Goal: Transaction & Acquisition: Download file/media

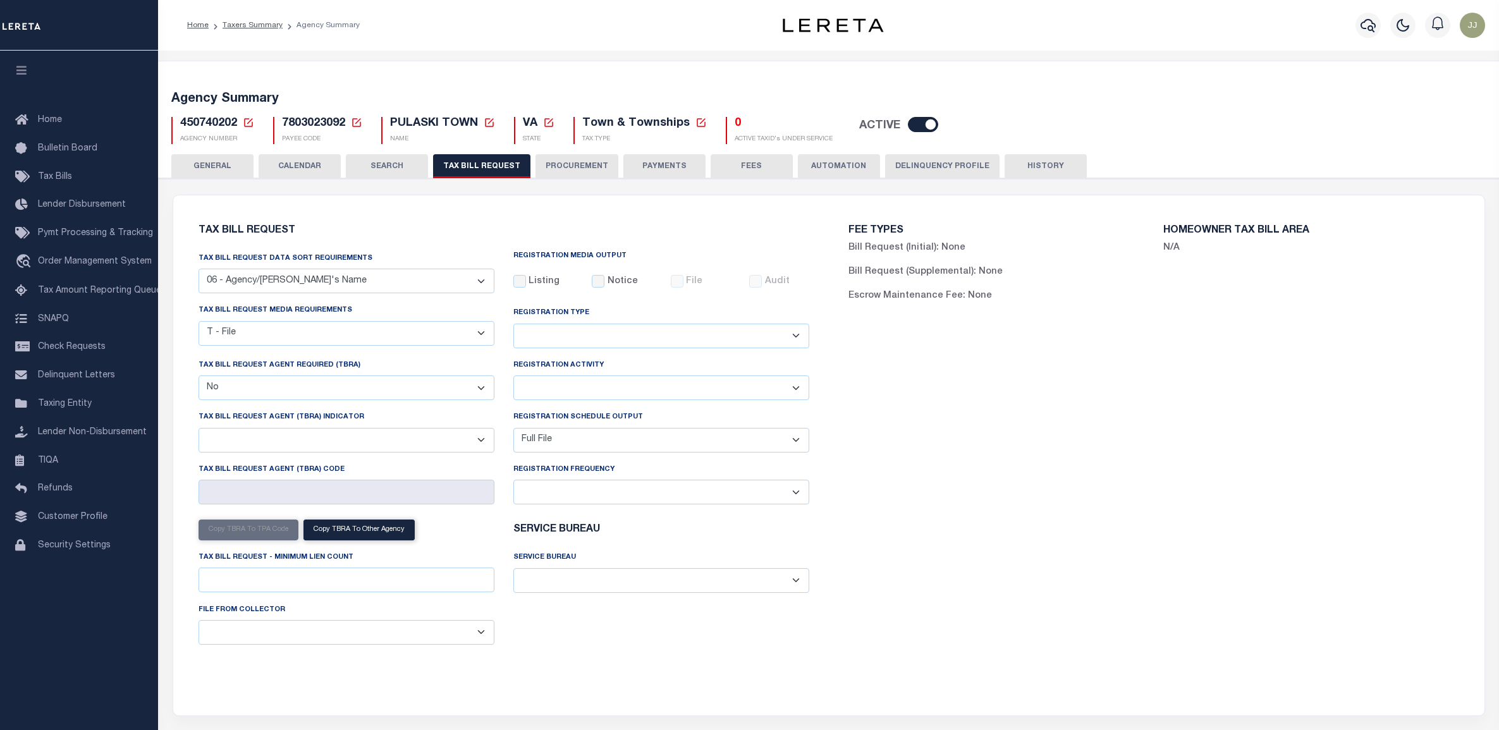
select select "29"
select select "22"
select select "false"
select select "1"
select select
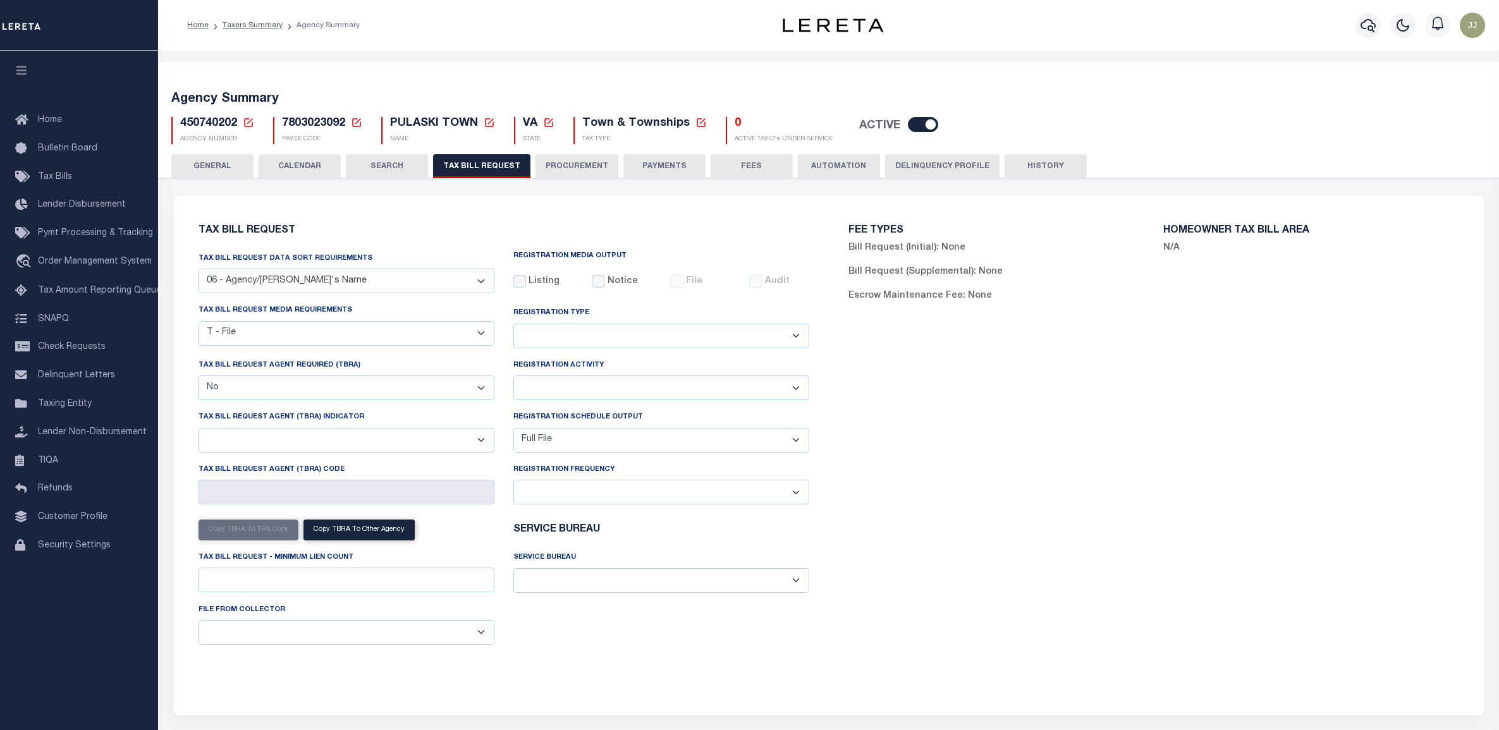
click at [248, 118] on icon at bounding box center [248, 122] width 9 height 9
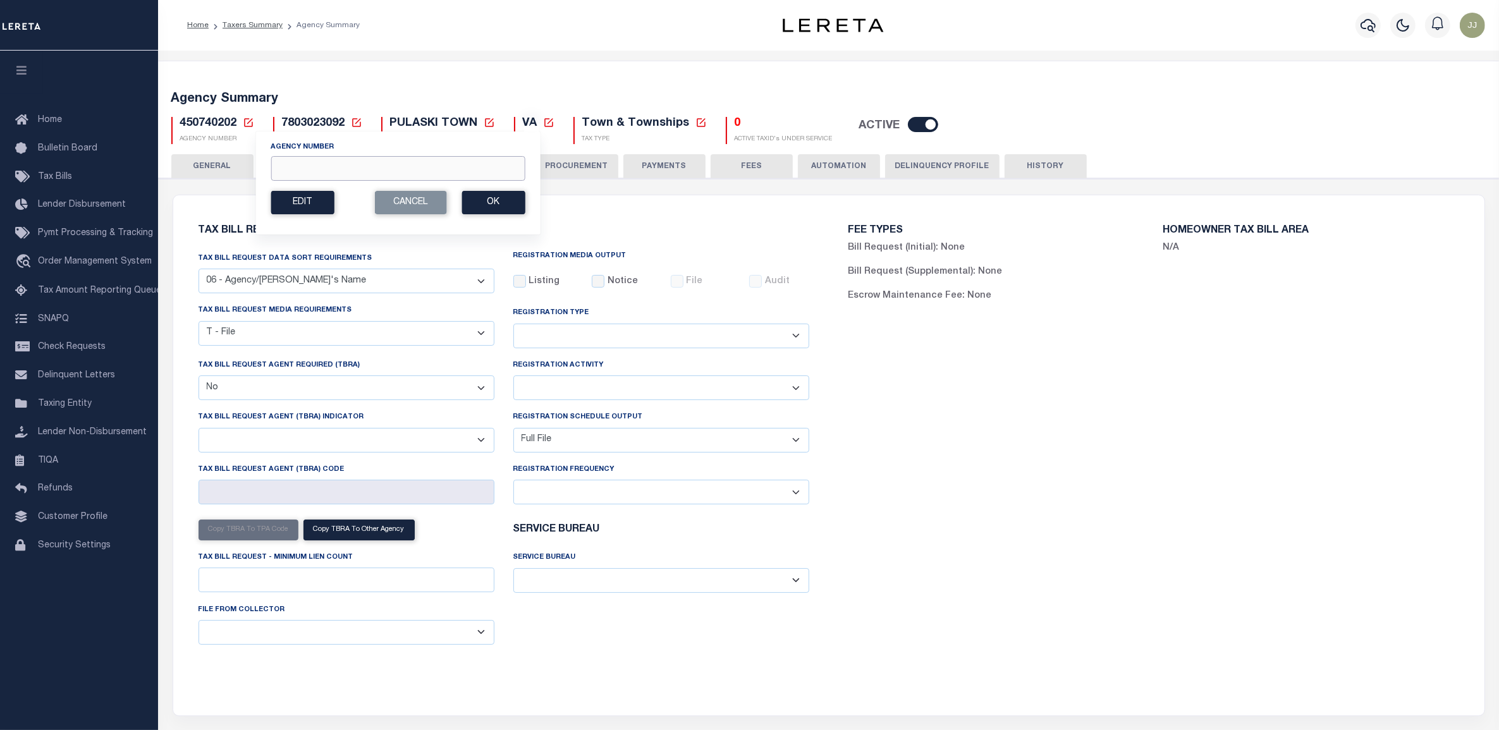
click at [316, 172] on input "Agency Number" at bounding box center [398, 168] width 254 height 25
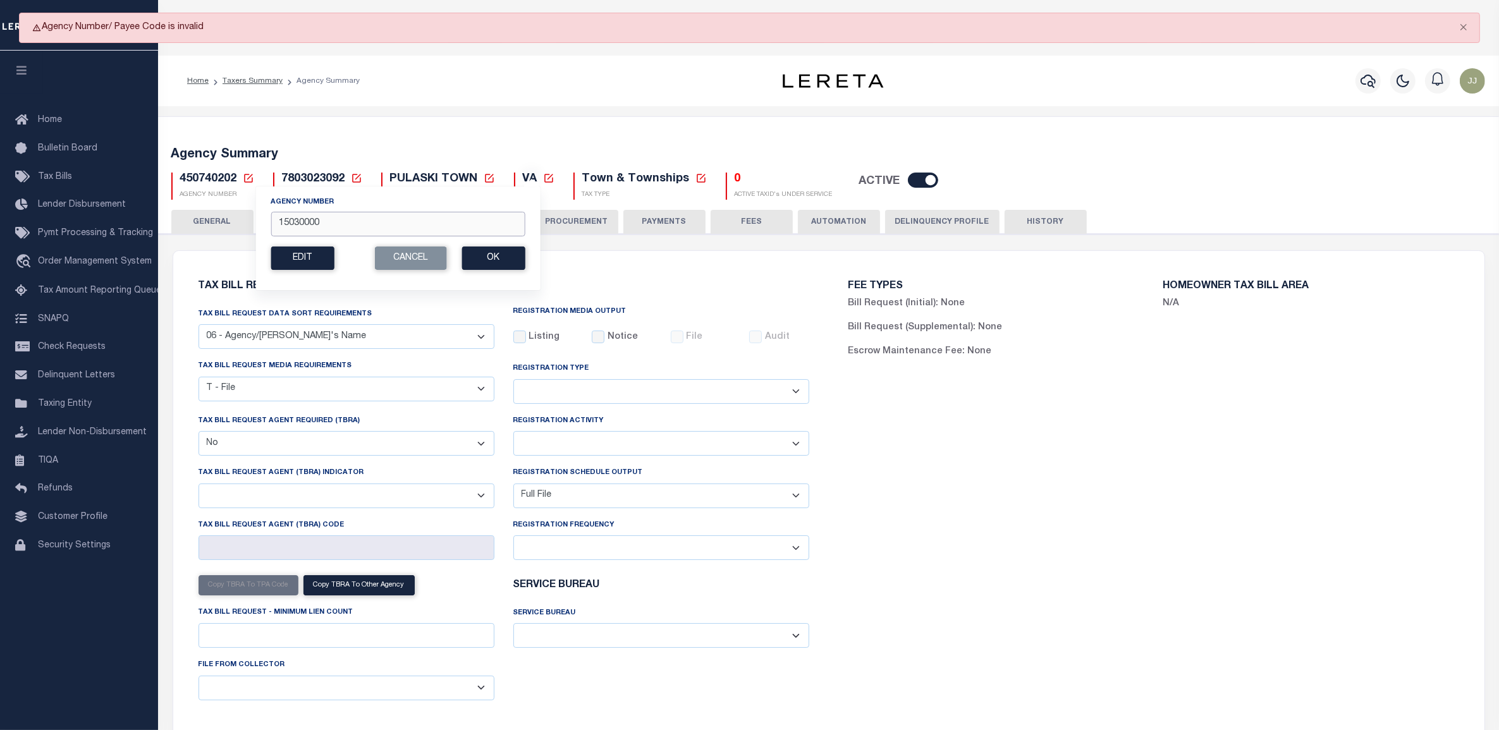
click at [348, 228] on input "15030000" at bounding box center [398, 224] width 254 height 25
type input "150300000"
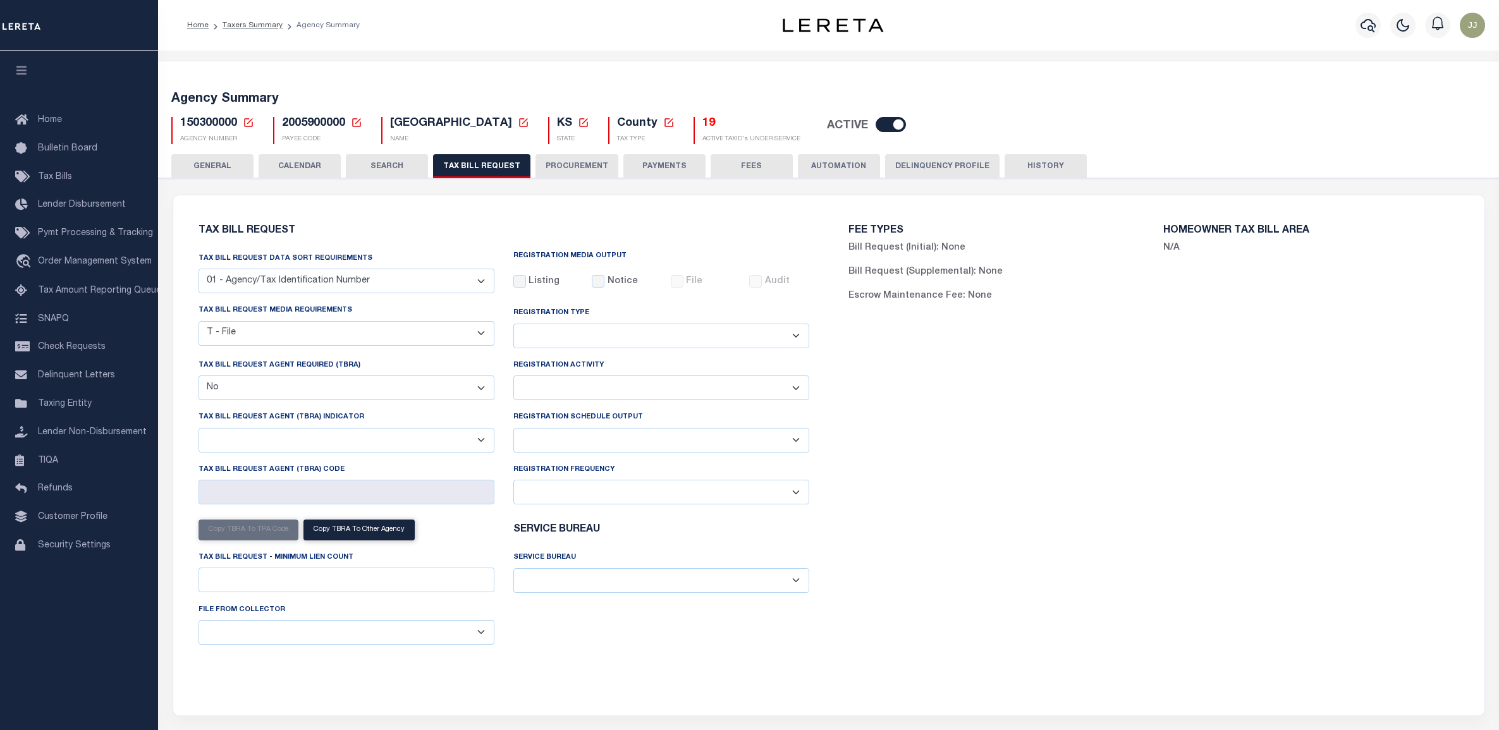
select select "22"
select select "false"
select select
click at [702, 124] on h5 "19" at bounding box center [751, 124] width 98 height 14
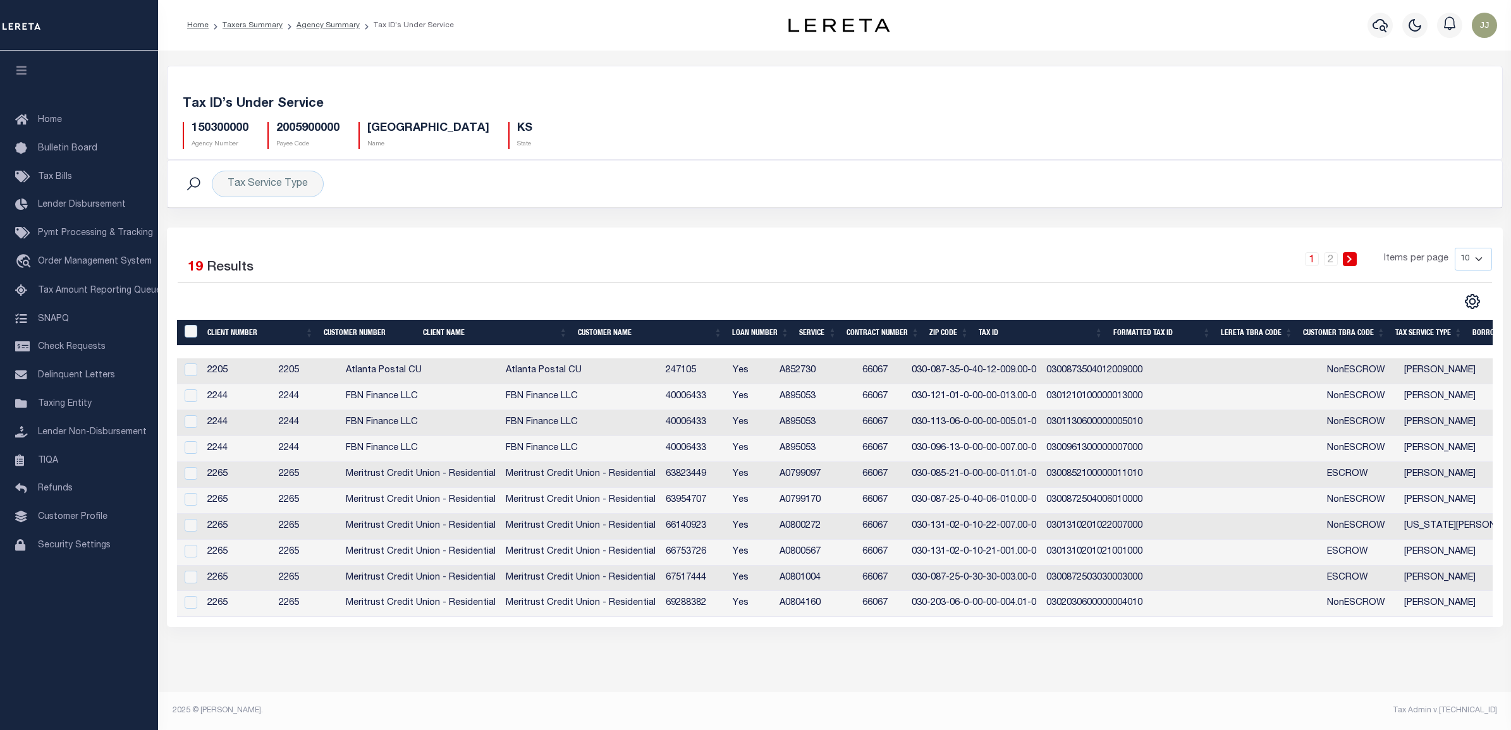
click at [1465, 260] on select "10 25 50 100" at bounding box center [1473, 259] width 37 height 23
select select "100"
click at [1455, 248] on select "10 25 50 100" at bounding box center [1473, 259] width 37 height 23
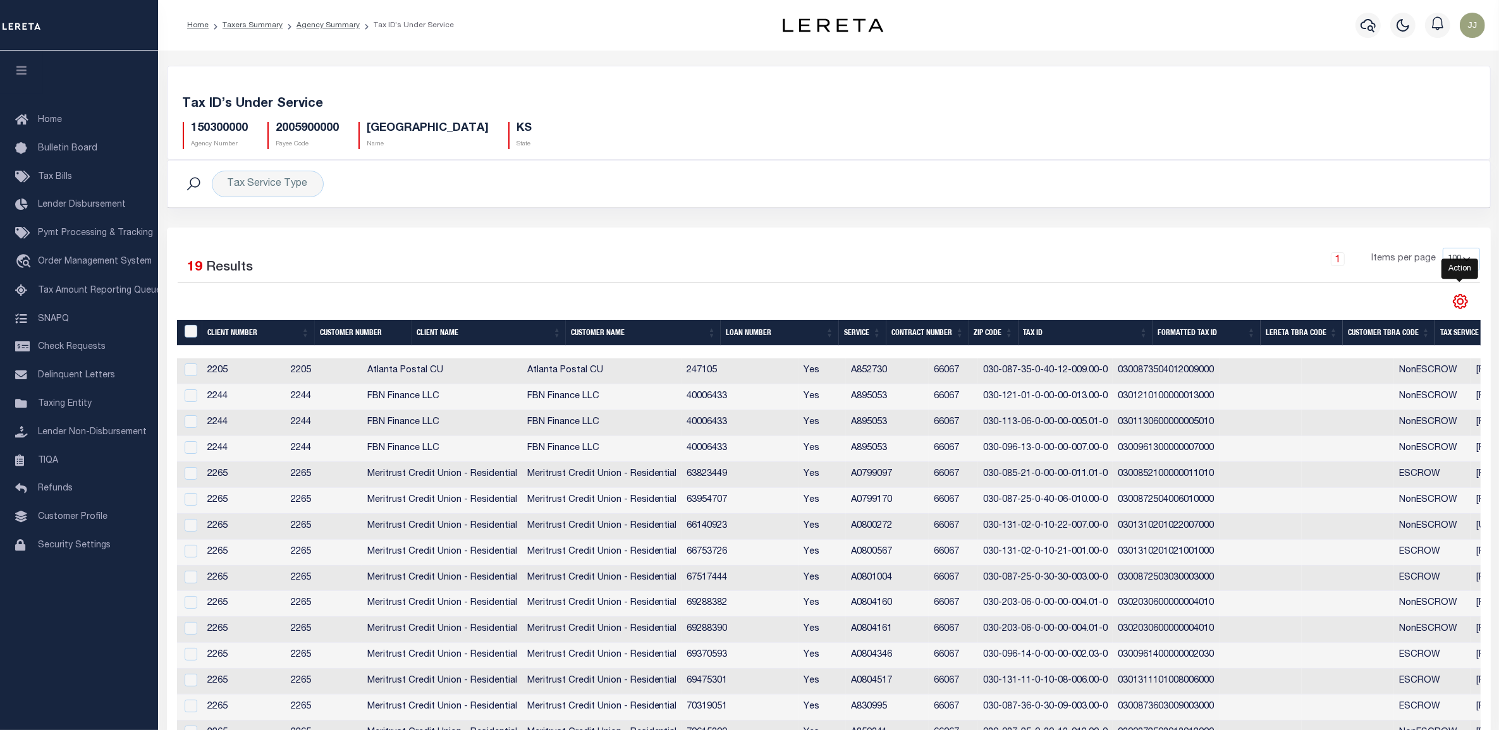
click at [1462, 307] on icon "" at bounding box center [1460, 301] width 16 height 16
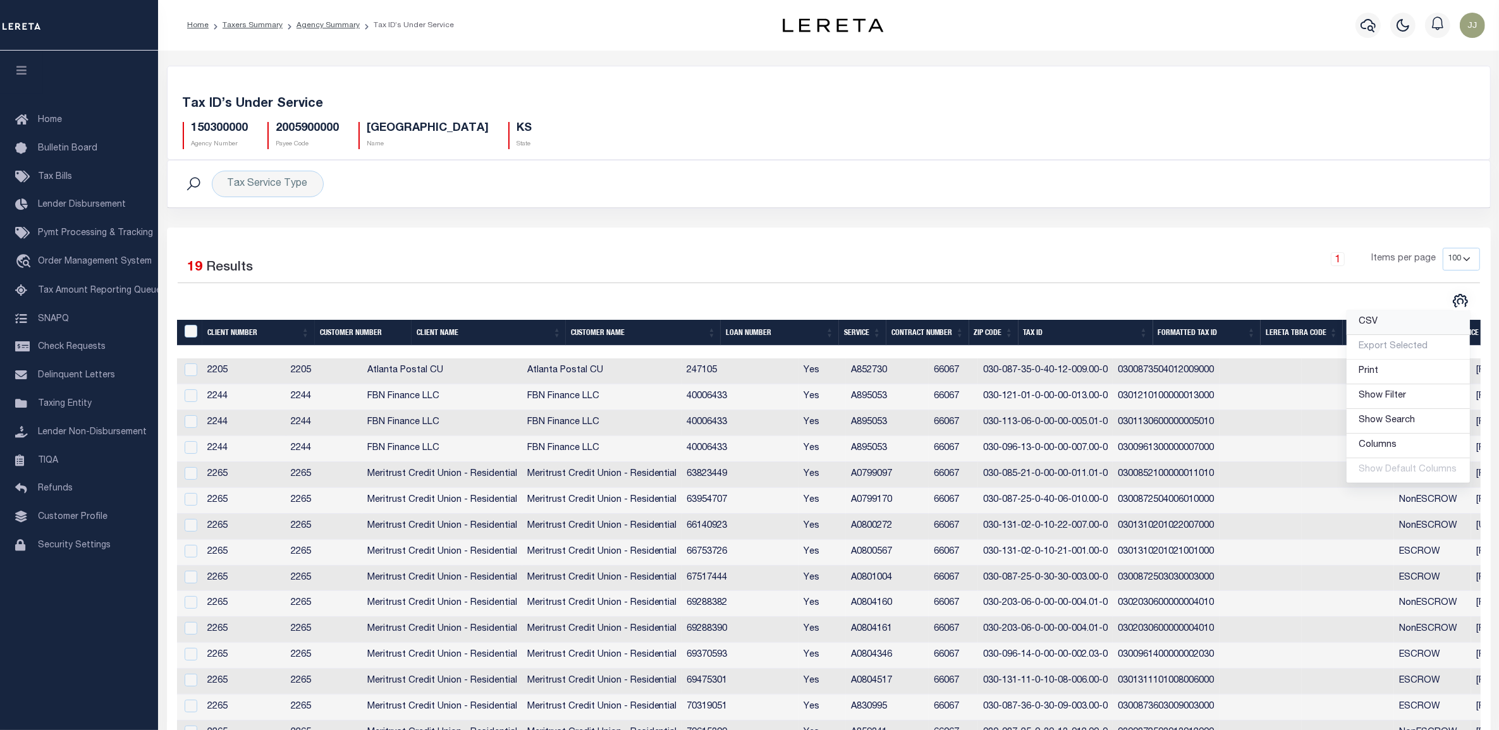
click at [1391, 324] on link "CSV" at bounding box center [1408, 322] width 123 height 25
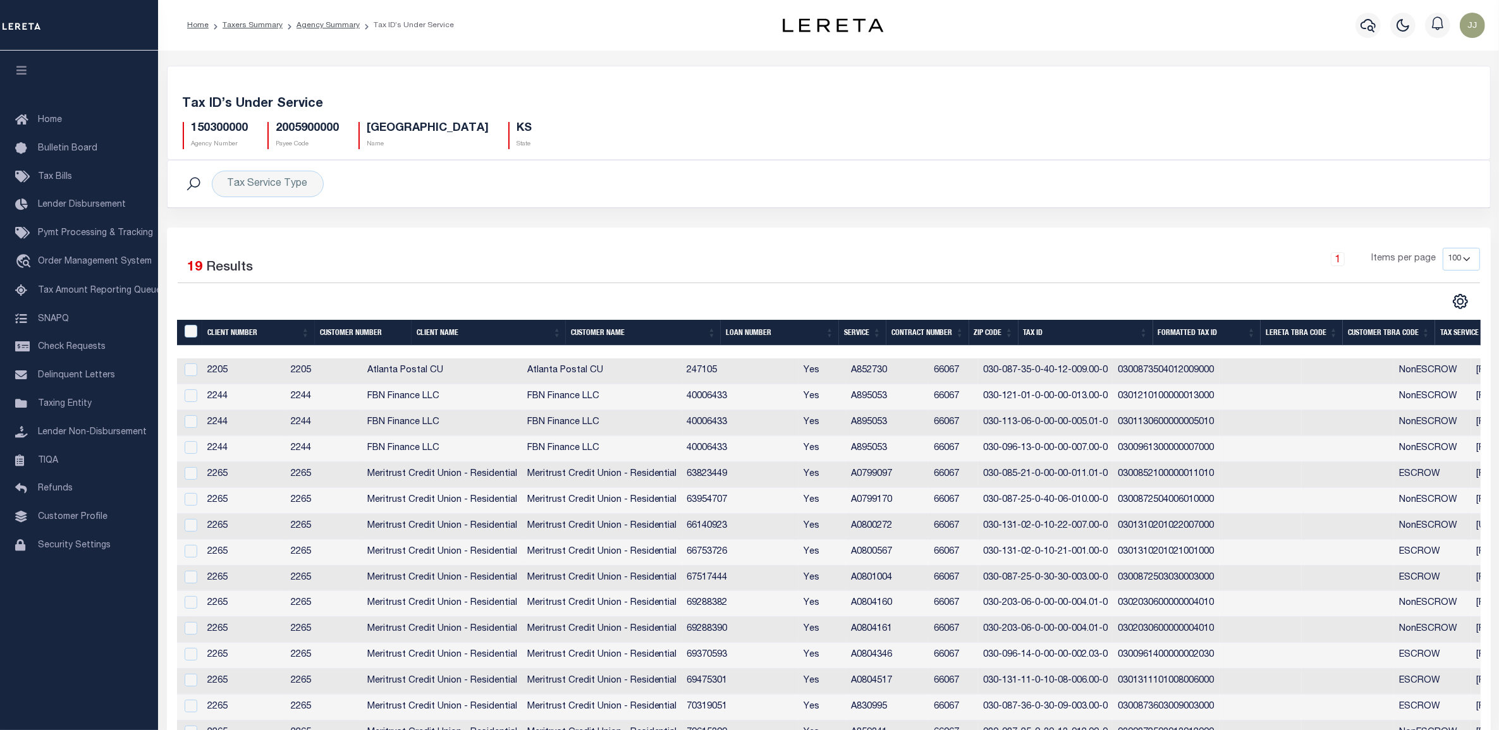
click at [1319, 130] on div "150300000 Agency Number 2005900000 Payee Code FRANKLIN COUNTY Name KS State" at bounding box center [828, 130] width 1311 height 37
